Goal: Task Accomplishment & Management: Manage account settings

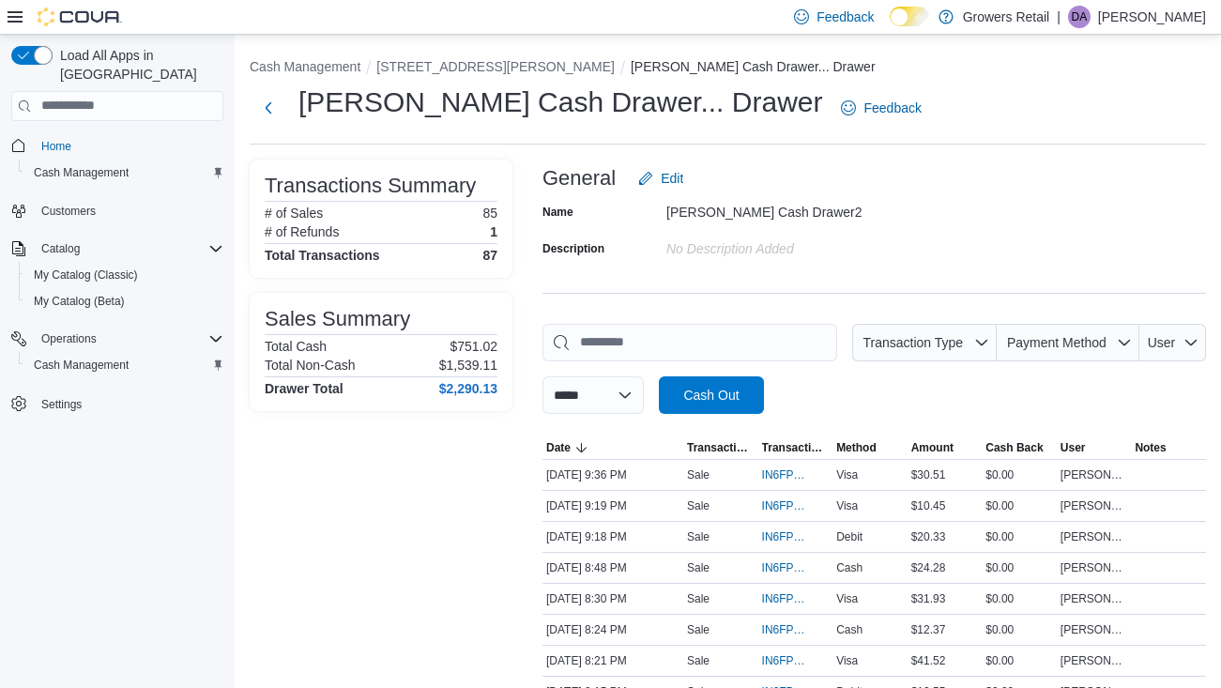
click at [1087, 10] on span "DA" at bounding box center [1080, 17] width 16 height 23
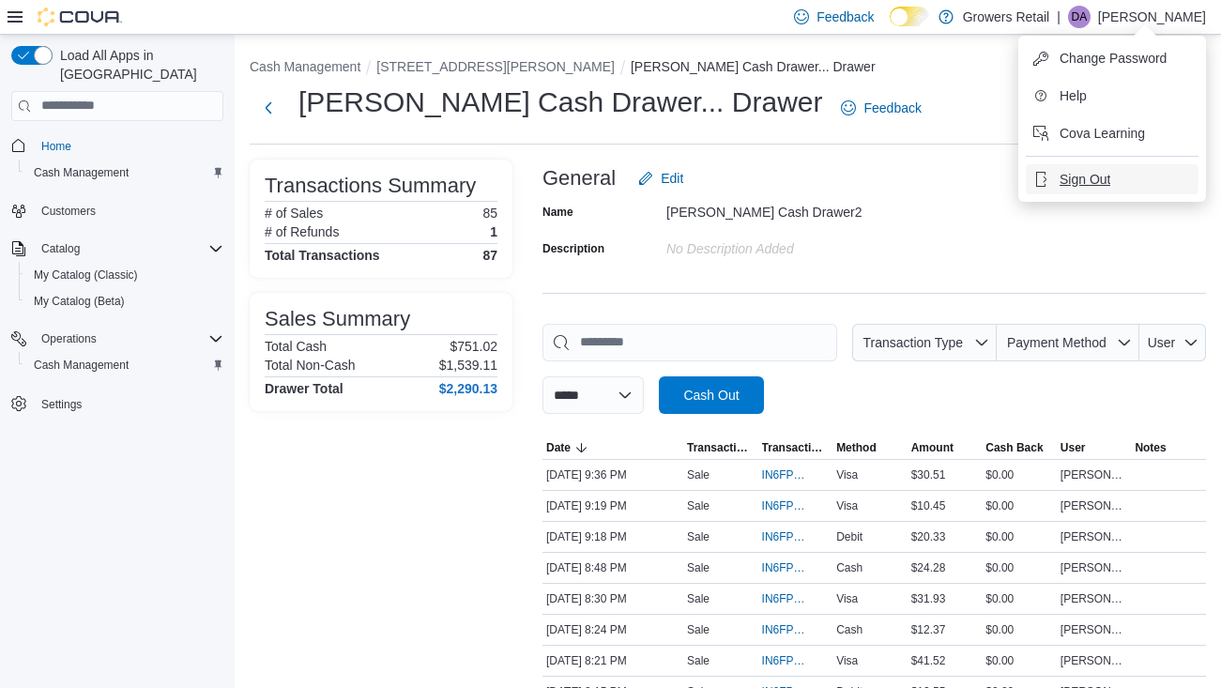
click at [1088, 181] on span "Sign Out" at bounding box center [1084, 179] width 51 height 19
